Goal: Task Accomplishment & Management: Manage account settings

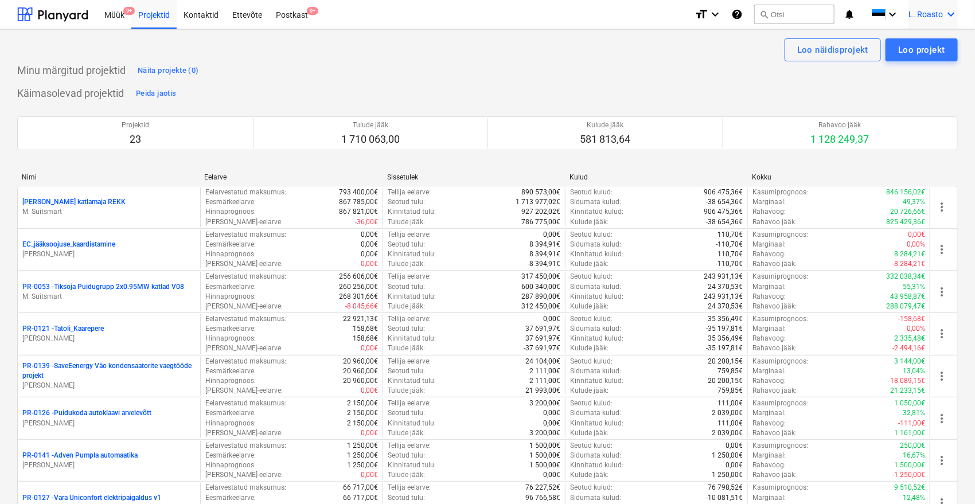
click at [951, 18] on icon "keyboard_arrow_down" at bounding box center [951, 14] width 14 height 14
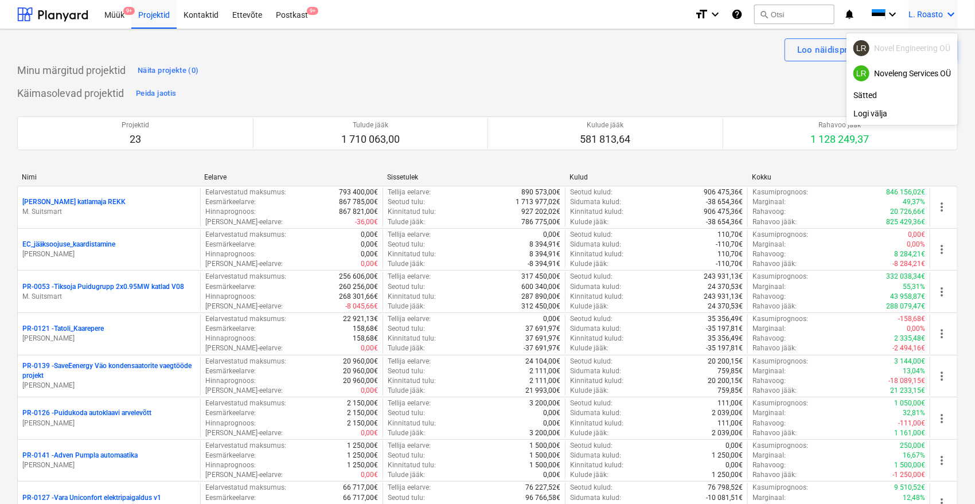
click at [295, 17] on div at bounding box center [487, 252] width 975 height 504
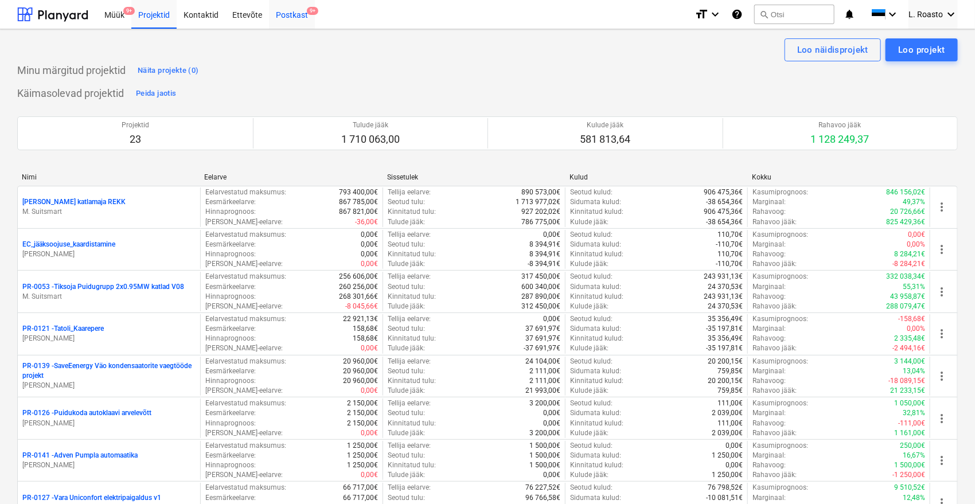
click at [292, 11] on div "Postkast 9+" at bounding box center [292, 13] width 46 height 29
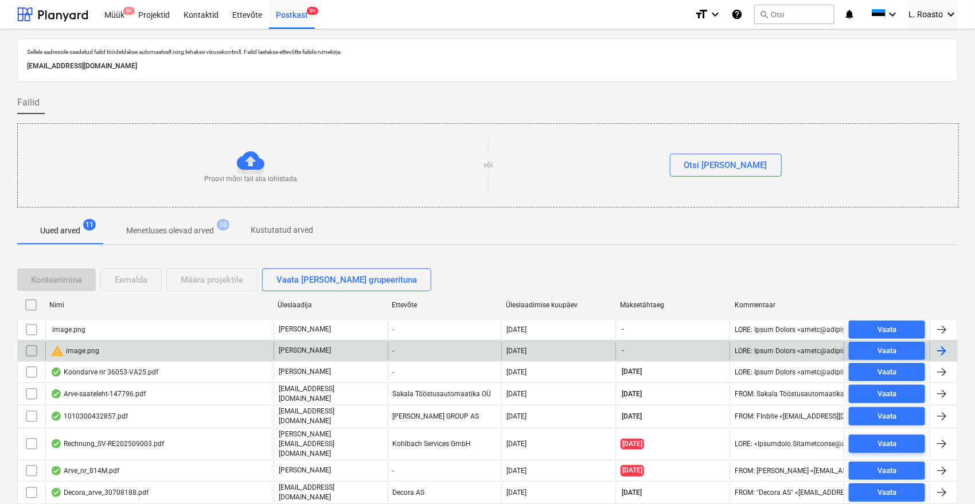
click at [30, 352] on input "checkbox" at bounding box center [31, 351] width 18 height 18
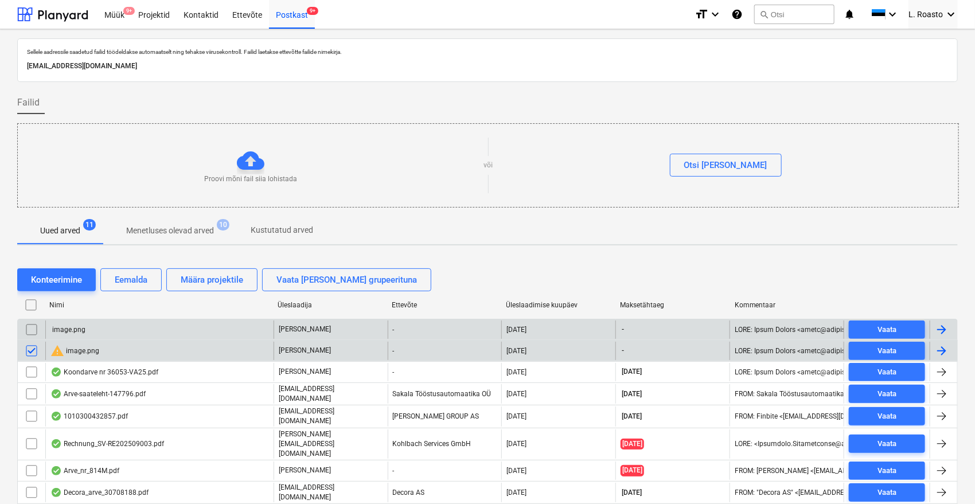
click at [29, 331] on input "checkbox" at bounding box center [31, 330] width 18 height 18
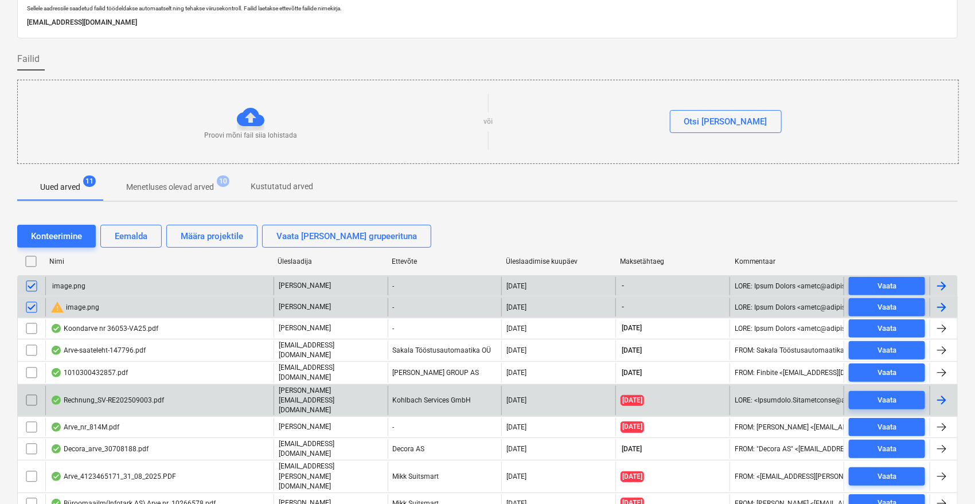
scroll to position [64, 0]
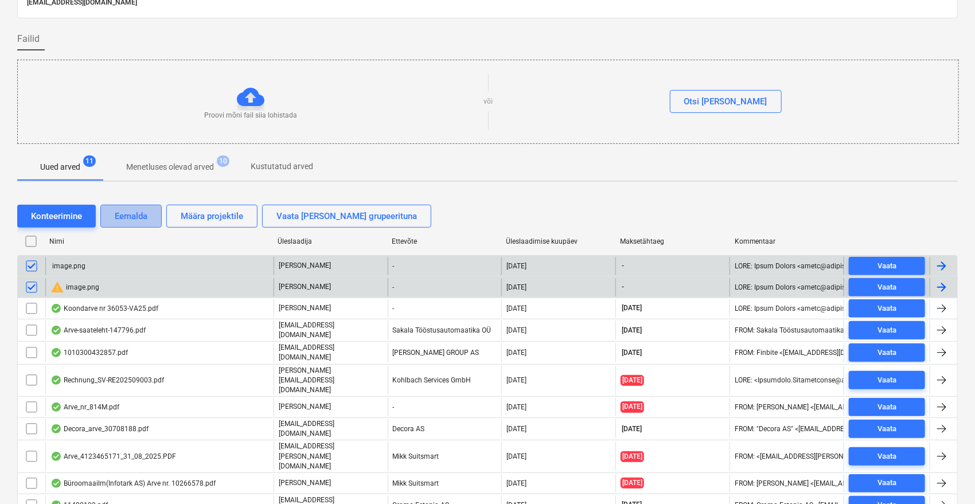
click at [138, 216] on div "Eemalda" at bounding box center [131, 216] width 33 height 15
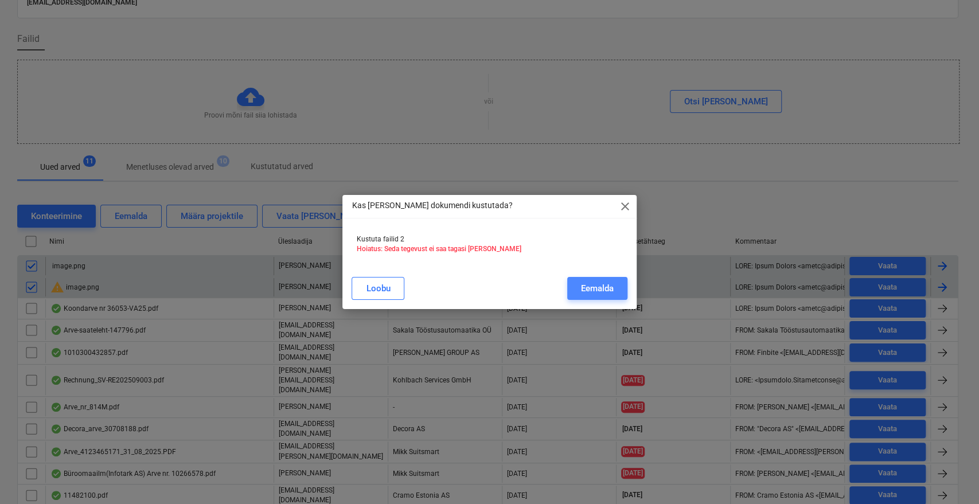
click at [583, 283] on div "Eemalda" at bounding box center [597, 288] width 33 height 15
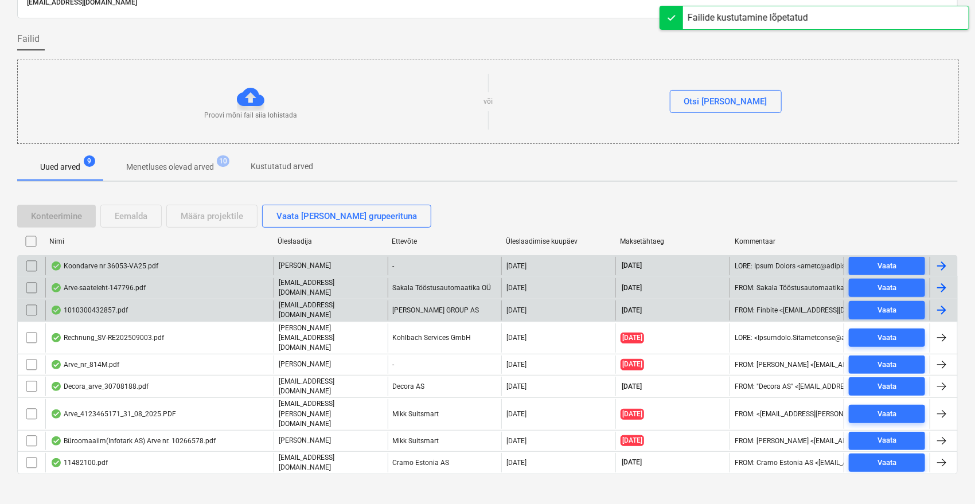
scroll to position [46, 0]
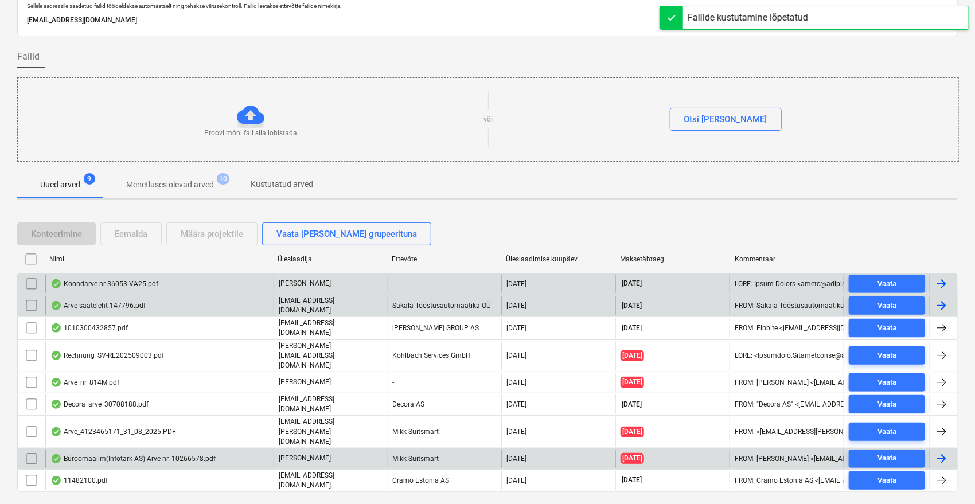
click at [31, 450] on input "checkbox" at bounding box center [31, 459] width 18 height 18
click at [150, 229] on button "Eemalda" at bounding box center [130, 233] width 61 height 23
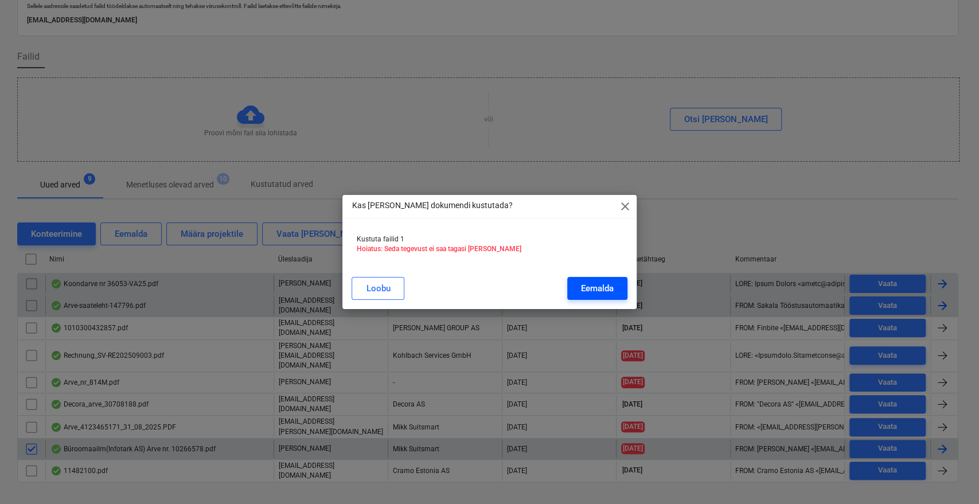
click at [608, 289] on div "Eemalda" at bounding box center [597, 288] width 33 height 15
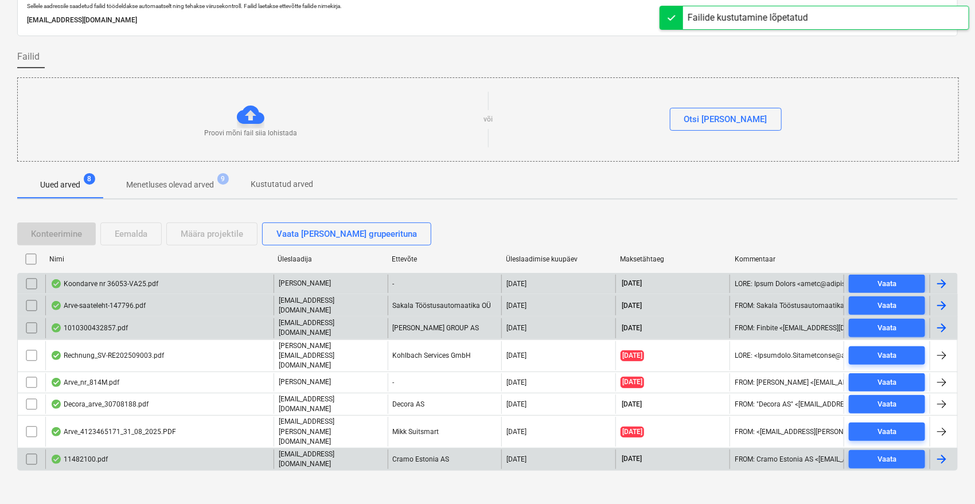
scroll to position [25, 0]
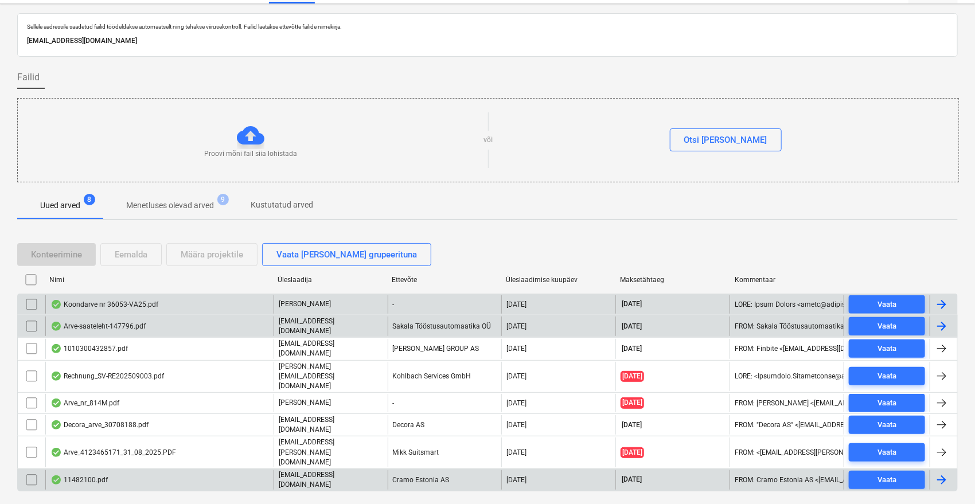
click at [121, 302] on div "Koondarve nr 36053-VA25.pdf" at bounding box center [104, 304] width 108 height 9
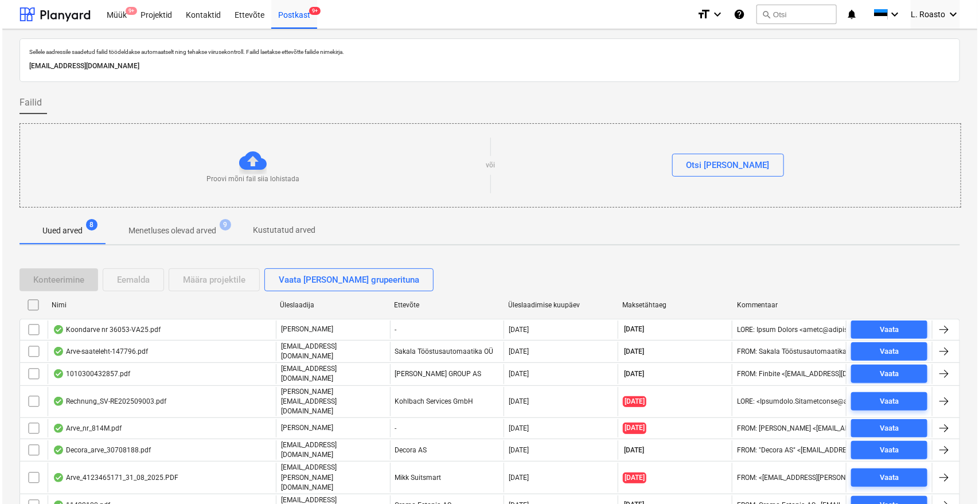
scroll to position [25, 0]
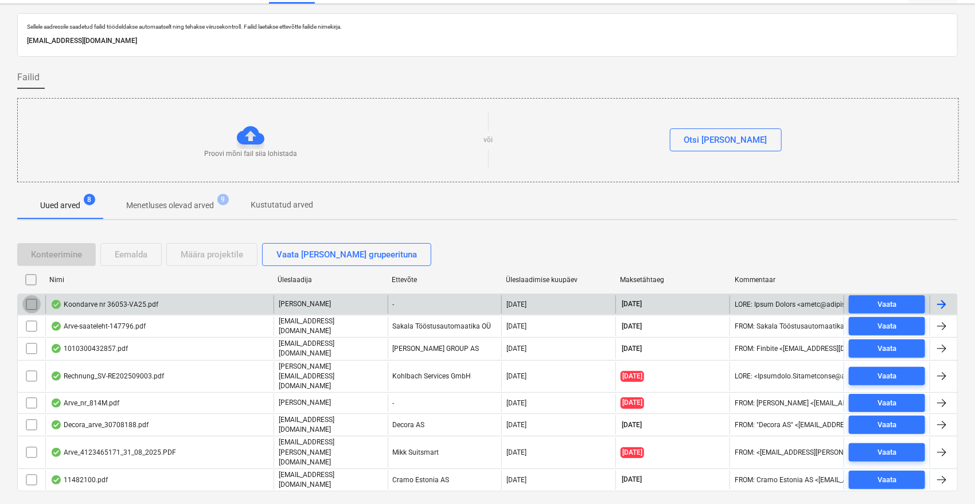
click at [30, 307] on input "checkbox" at bounding box center [31, 304] width 18 height 18
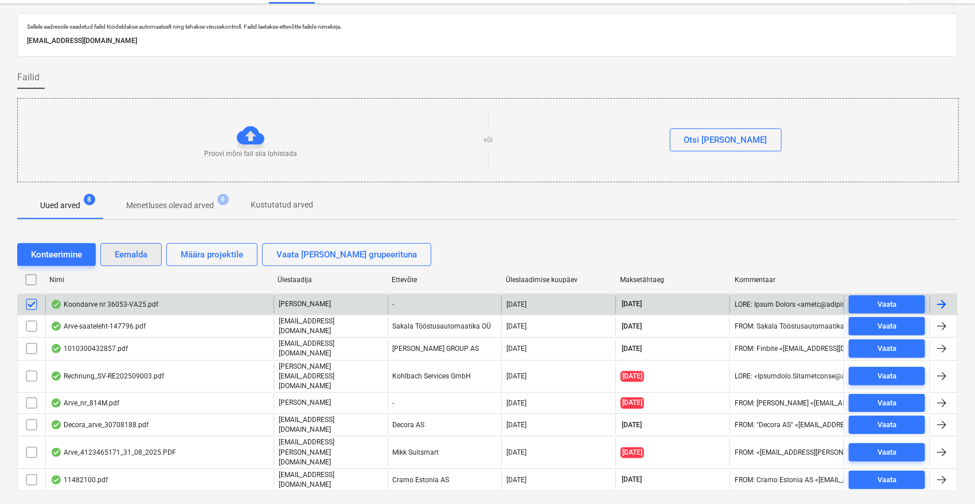
click at [130, 261] on div "Eemalda" at bounding box center [131, 254] width 33 height 15
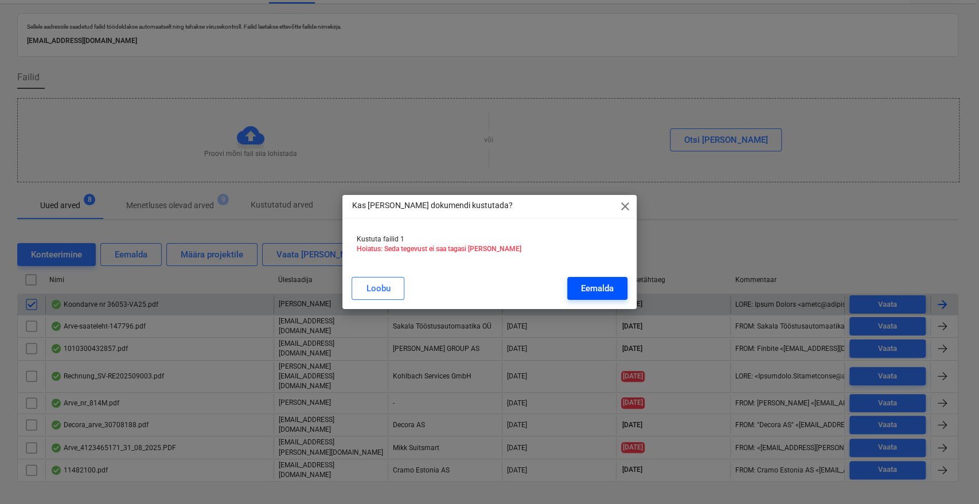
click at [620, 287] on button "Eemalda" at bounding box center [597, 288] width 60 height 23
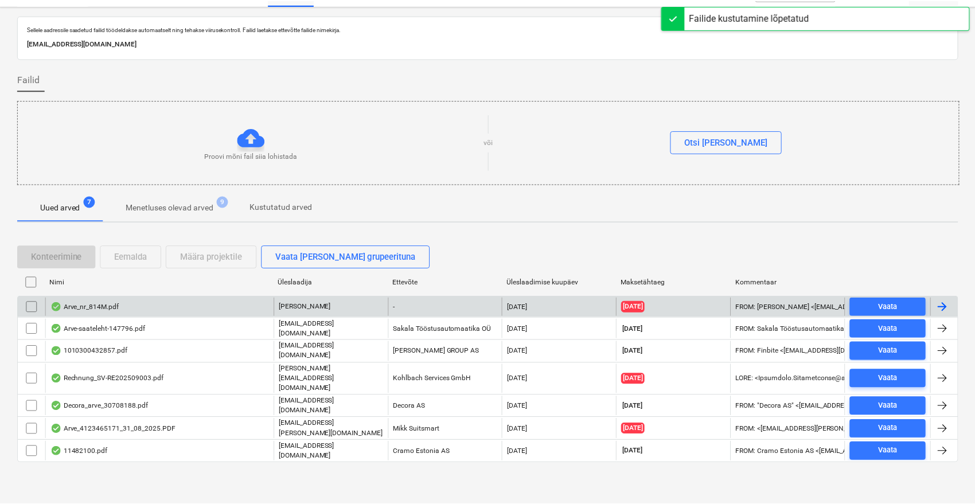
scroll to position [4, 0]
